Goal: Task Accomplishment & Management: Use online tool/utility

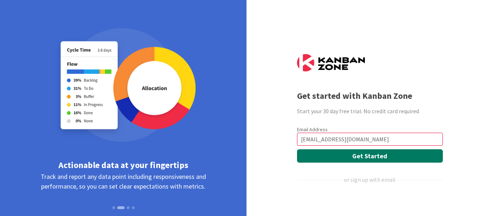
type input "[EMAIL_ADDRESS][DOMAIN_NAME]"
click at [378, 156] on button "Get Started" at bounding box center [370, 155] width 146 height 13
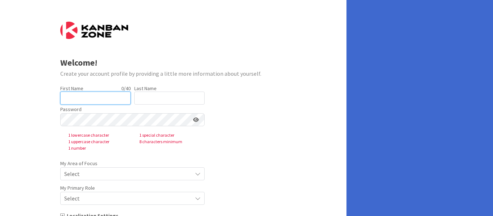
click at [86, 96] on input "text" at bounding box center [95, 98] width 70 height 13
type input "[PERSON_NAME]"
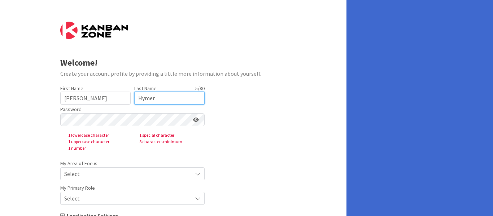
type input "Hymer"
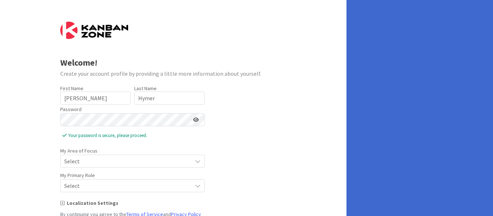
click at [190, 165] on div "Select" at bounding box center [132, 161] width 144 height 13
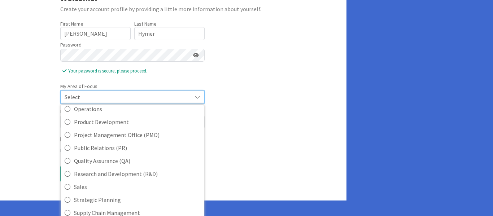
scroll to position [97, 0]
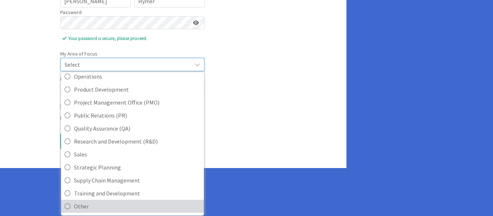
click at [82, 207] on span "Other" at bounding box center [137, 206] width 126 height 11
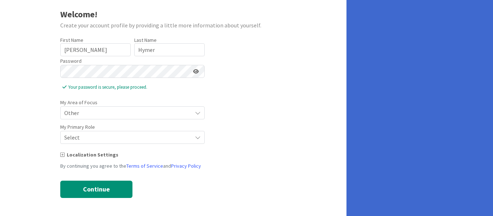
click at [198, 116] on icon at bounding box center [198, 113] width 6 height 6
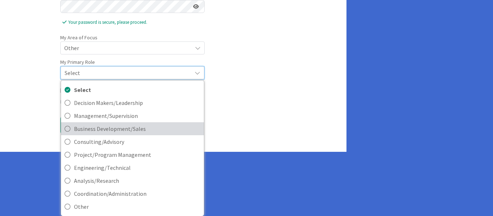
scroll to position [114, 0]
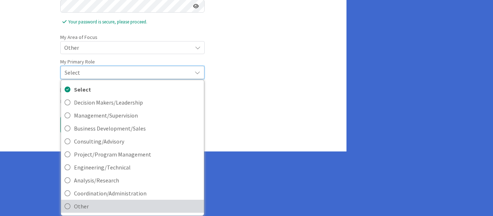
click at [69, 206] on icon at bounding box center [68, 206] width 6 height 11
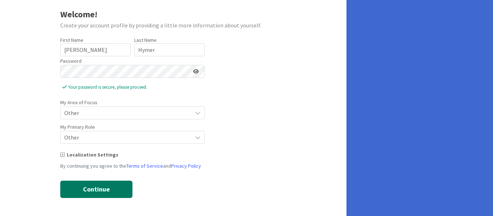
click at [109, 185] on button "Continue" at bounding box center [96, 189] width 72 height 17
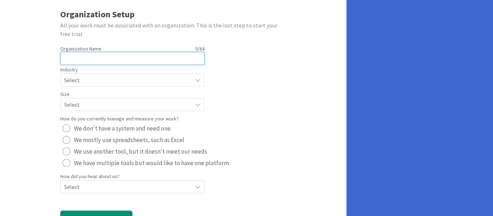
click at [113, 60] on input "text" at bounding box center [132, 58] width 144 height 13
type input "kings local schools"
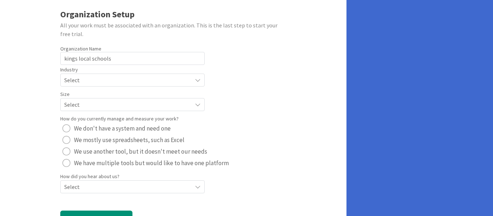
click at [110, 79] on span "Select" at bounding box center [126, 80] width 124 height 10
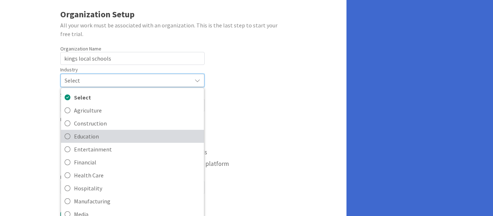
click at [100, 140] on span "Education" at bounding box center [137, 136] width 126 height 11
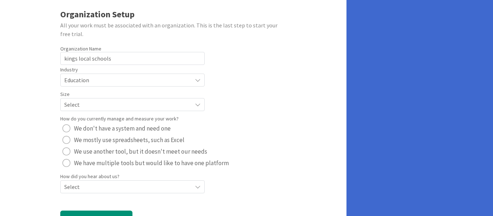
click at [111, 85] on span "Select" at bounding box center [126, 80] width 124 height 10
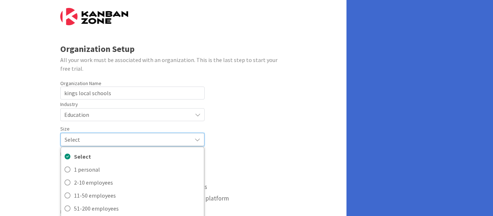
scroll to position [81, 0]
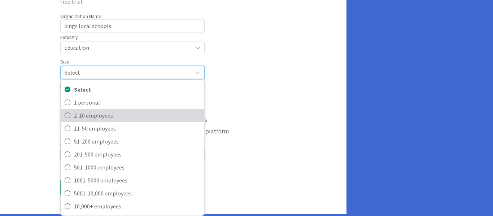
click at [128, 114] on span "2-10 employees" at bounding box center [137, 115] width 126 height 11
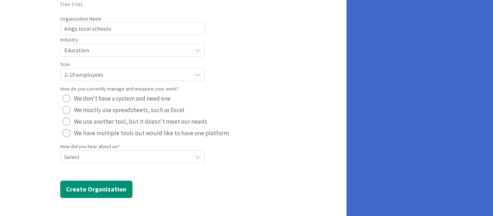
click at [198, 53] on icon at bounding box center [198, 50] width 6 height 6
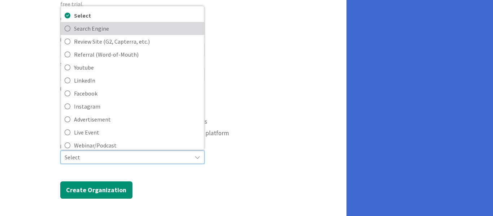
click at [113, 31] on span "Search Engine" at bounding box center [137, 28] width 126 height 11
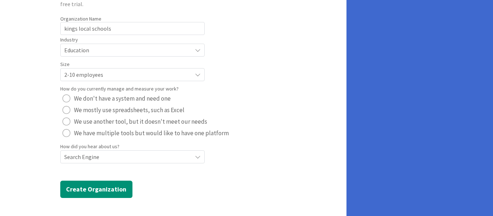
click at [195, 53] on icon at bounding box center [198, 50] width 6 height 6
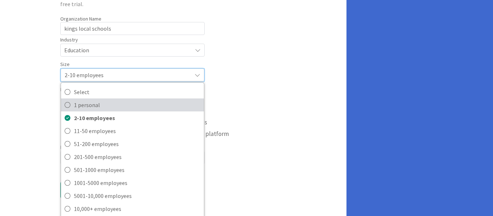
click at [121, 101] on span "1 personal" at bounding box center [137, 105] width 126 height 11
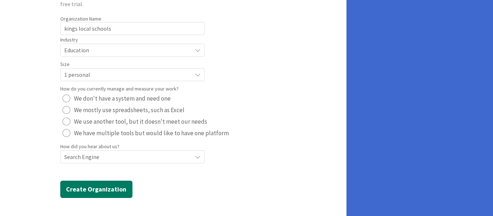
click at [116, 187] on button "Create Organization" at bounding box center [96, 189] width 72 height 17
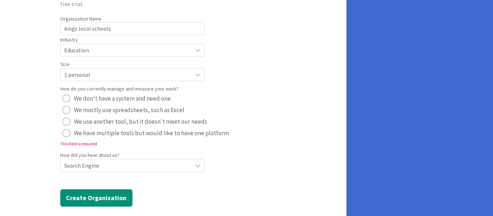
click at [67, 134] on div "radio" at bounding box center [66, 133] width 8 height 8
click at [105, 198] on button "Create Organization" at bounding box center [96, 197] width 72 height 17
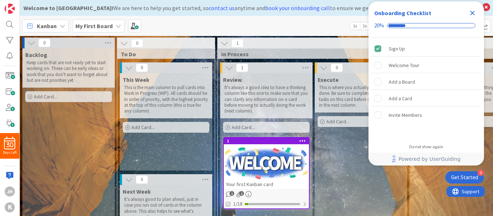
click at [472, 13] on icon "Close Checklist" at bounding box center [472, 13] width 5 height 5
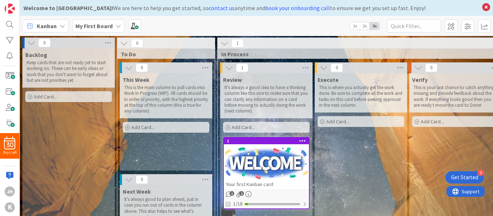
click at [62, 97] on div "Add Card..." at bounding box center [68, 96] width 87 height 11
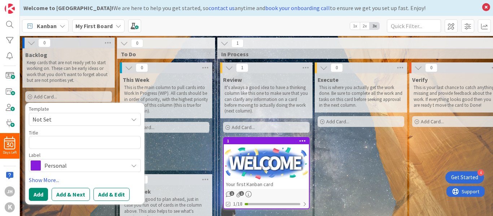
click at [57, 92] on div "Add Card..." at bounding box center [68, 96] width 87 height 11
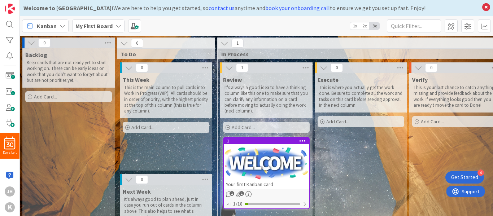
click at [139, 129] on span "Add Card..." at bounding box center [142, 127] width 23 height 6
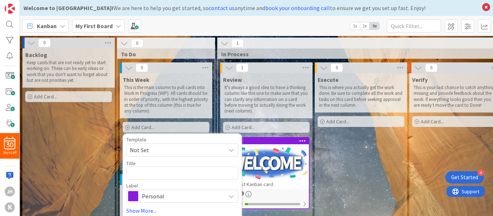
type textarea "W"
type textarea "x"
type textarea "Wo"
type textarea "x"
type textarea "Wor"
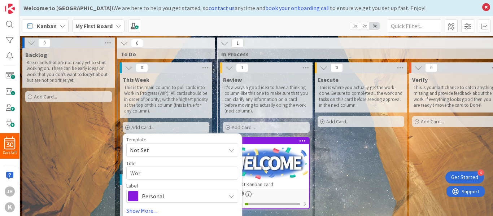
type textarea "x"
type textarea "Worl"
type textarea "x"
type textarea "World"
type textarea "x"
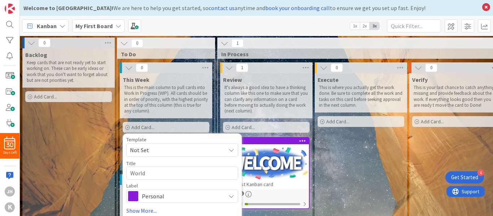
type textarea "World M"
type textarea "x"
type textarea "World Ma"
type textarea "x"
type textarea "World Map"
